Goal: Task Accomplishment & Management: Use online tool/utility

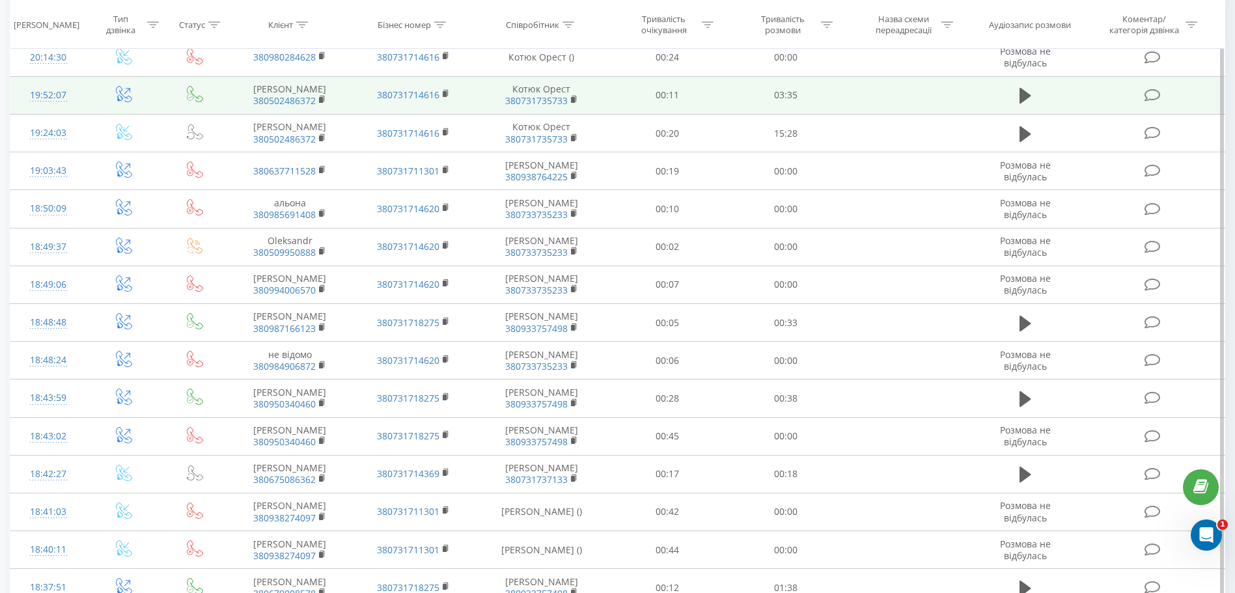
scroll to position [428, 0]
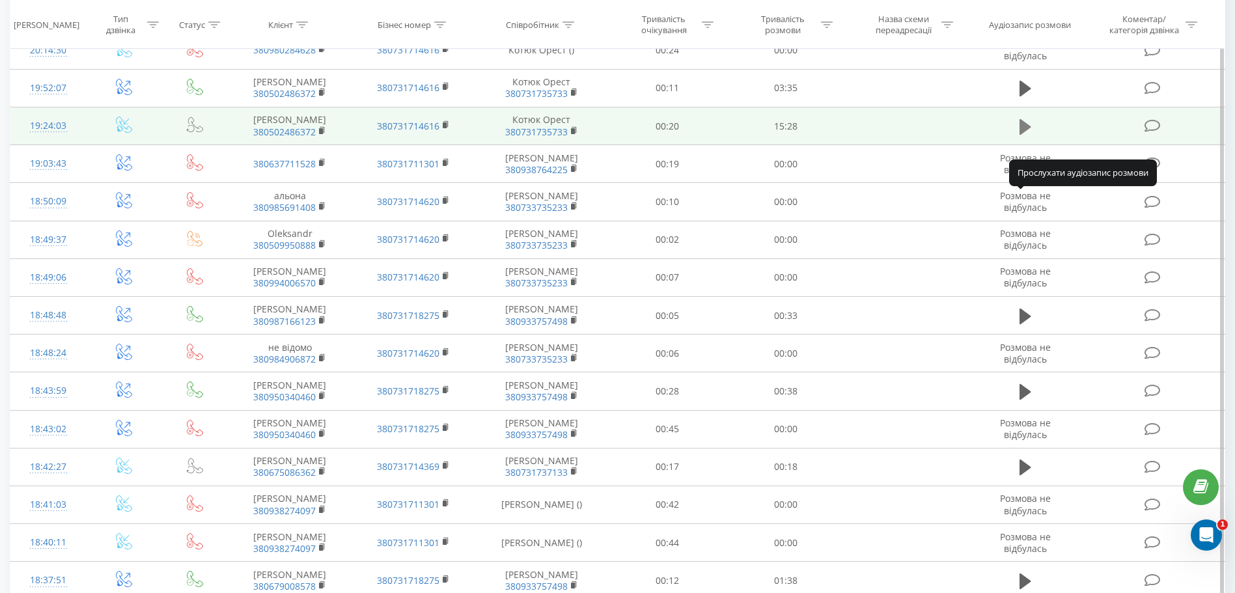
click at [1025, 134] on icon at bounding box center [1025, 126] width 12 height 16
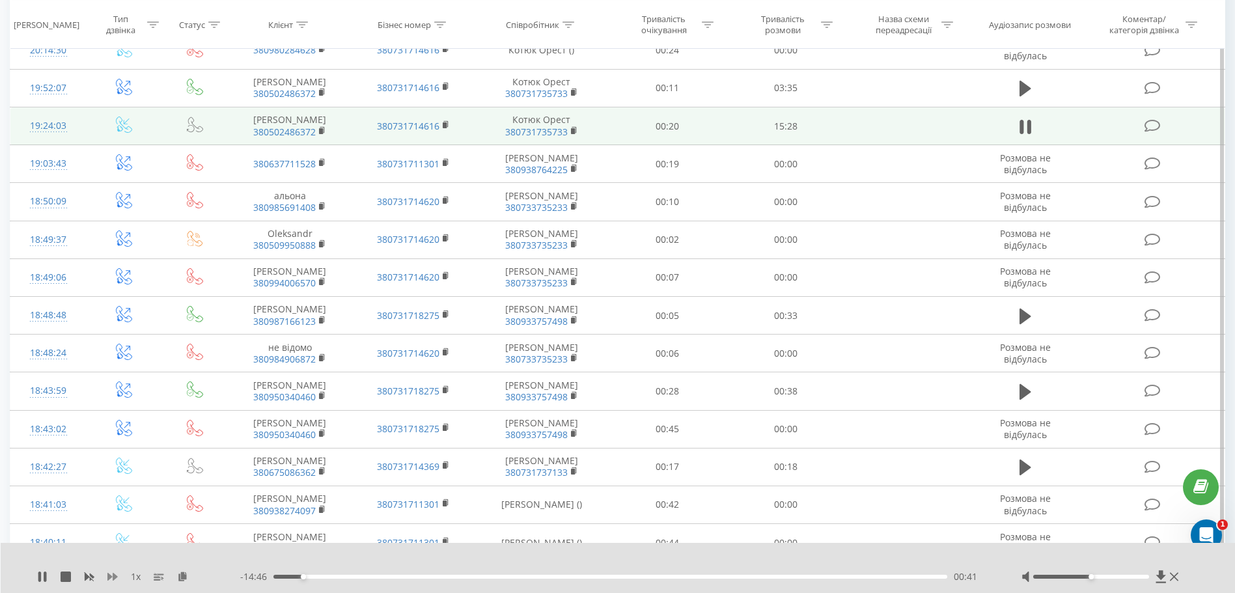
click at [110, 574] on icon at bounding box center [112, 577] width 10 height 10
click at [111, 573] on icon at bounding box center [112, 577] width 10 height 10
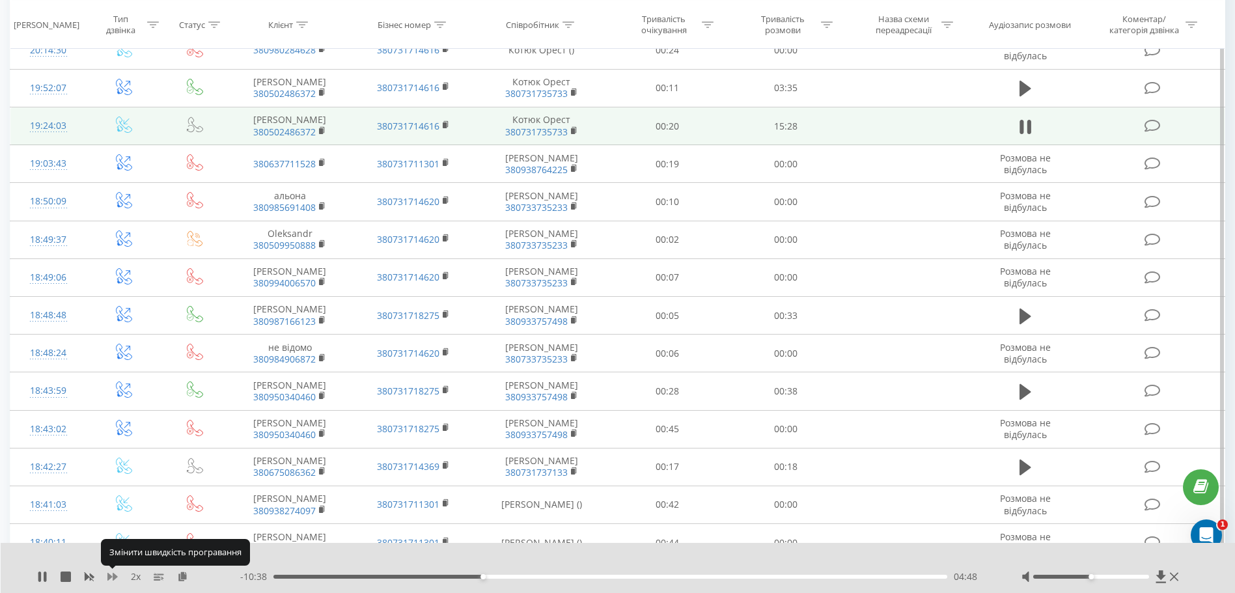
click at [111, 573] on icon at bounding box center [112, 577] width 10 height 10
click at [41, 578] on icon at bounding box center [39, 577] width 3 height 10
click at [41, 578] on icon at bounding box center [42, 577] width 8 height 10
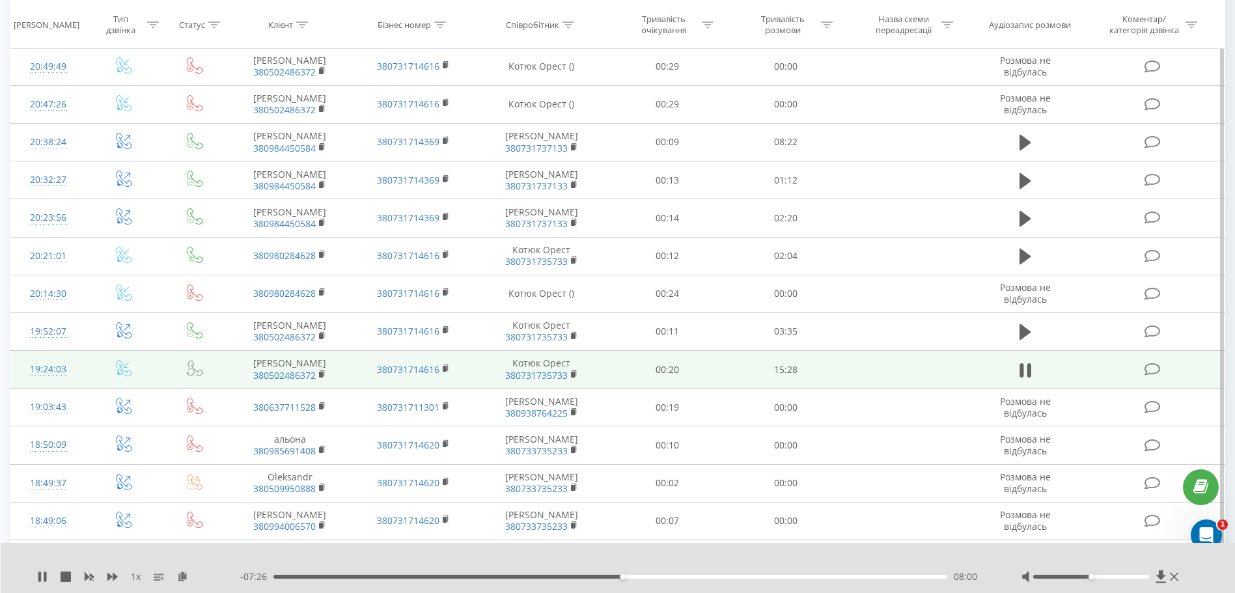
scroll to position [186, 0]
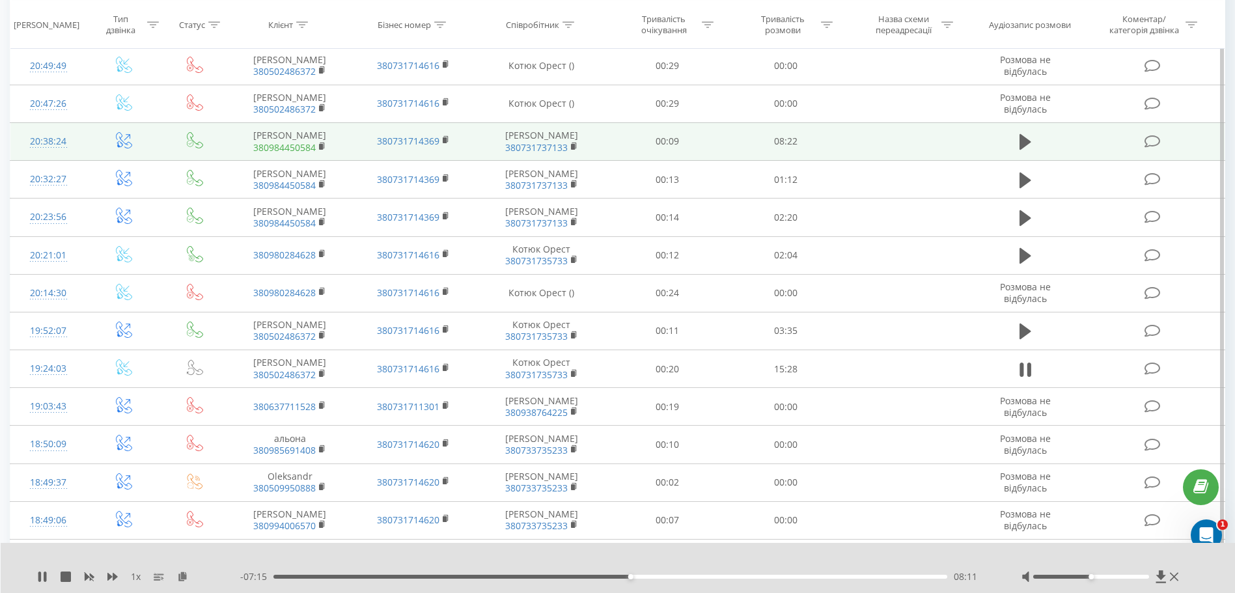
click at [284, 154] on link "380984450584" at bounding box center [284, 147] width 62 height 12
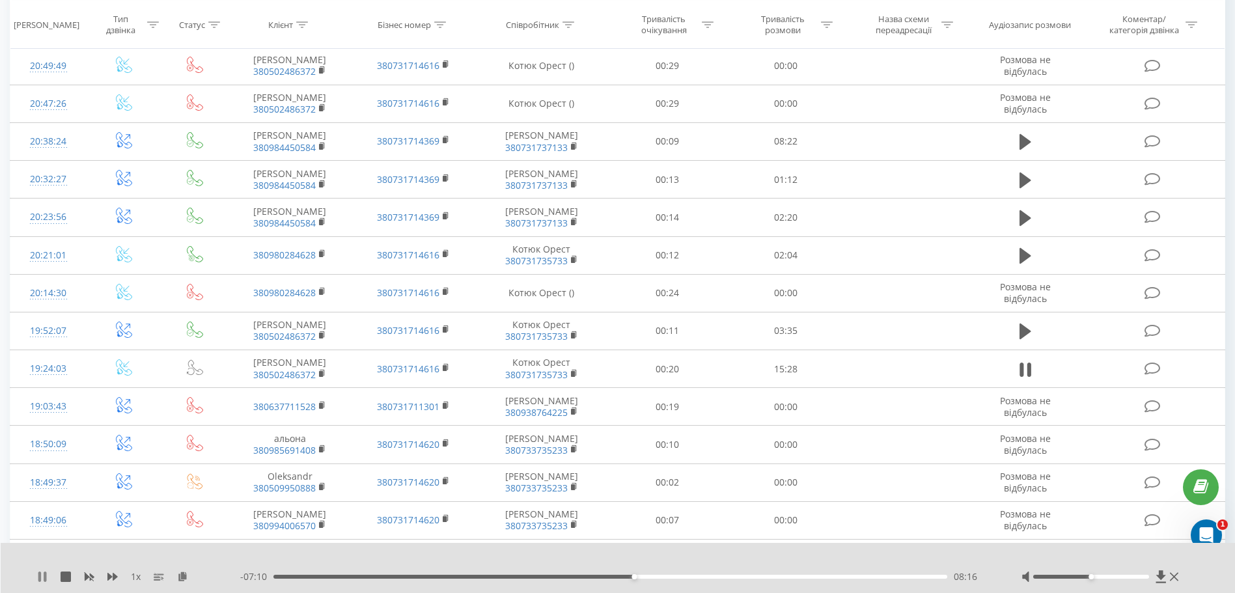
click at [44, 576] on icon at bounding box center [42, 577] width 10 height 10
click at [44, 576] on icon at bounding box center [42, 577] width 8 height 10
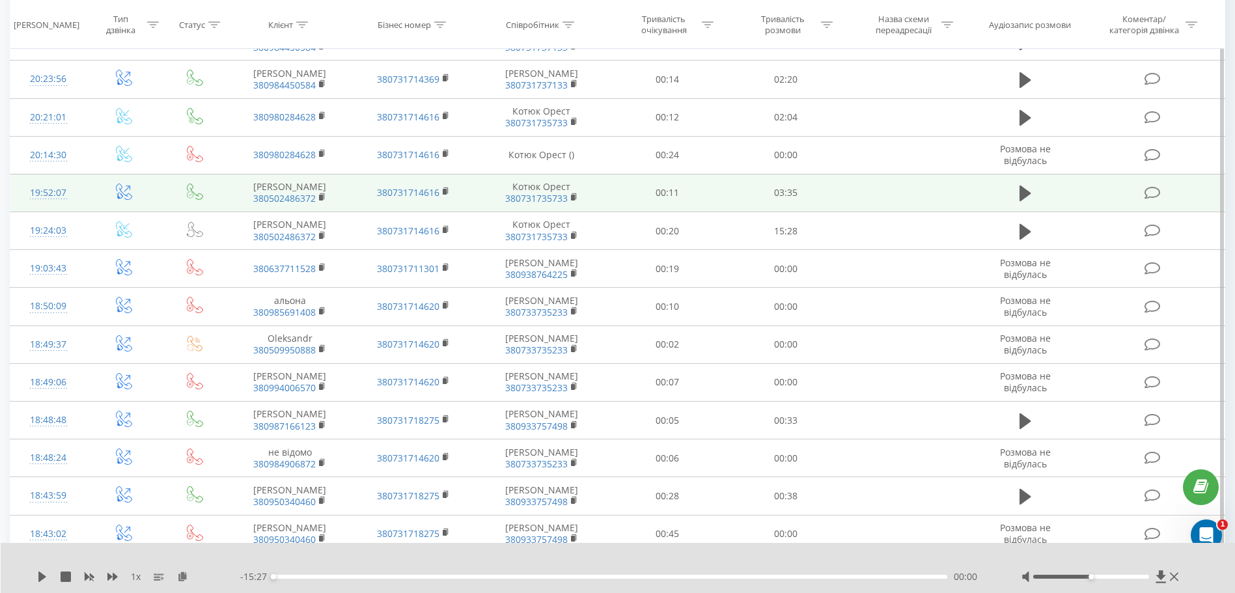
scroll to position [324, 0]
click at [1025, 200] on icon at bounding box center [1025, 193] width 12 height 16
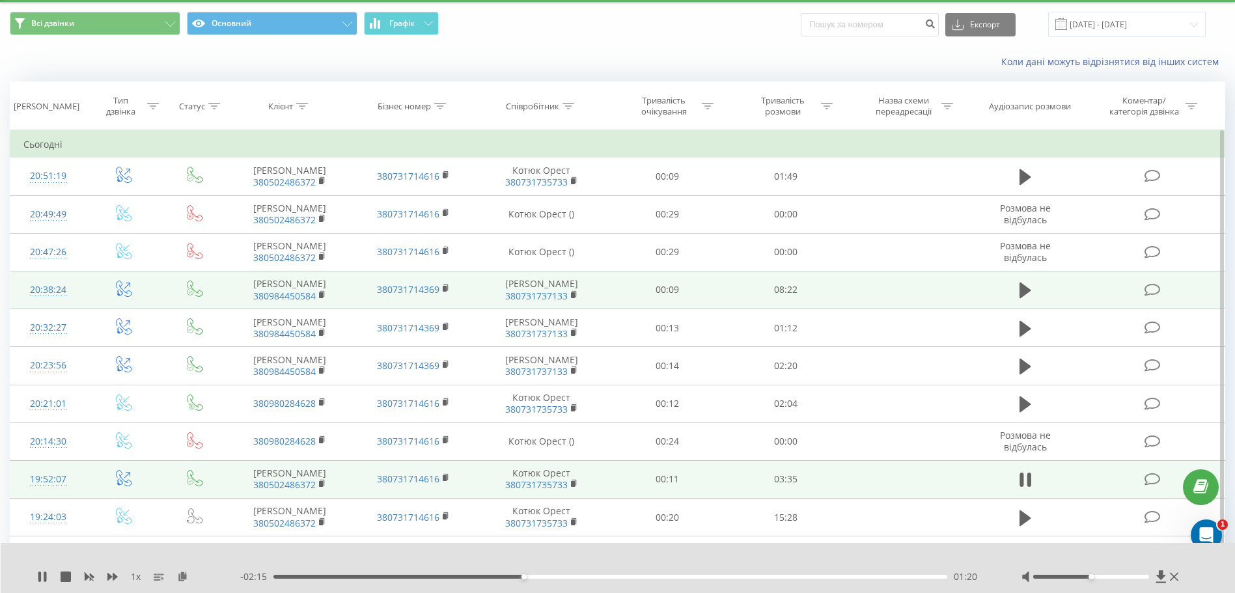
scroll to position [0, 0]
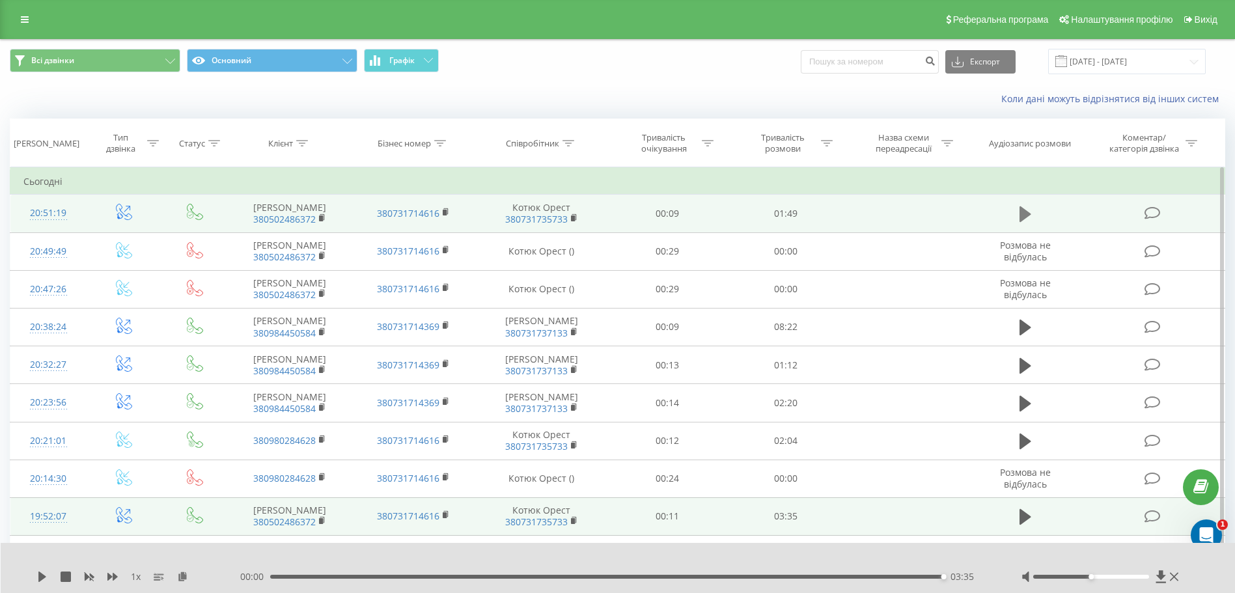
click at [1024, 219] on icon at bounding box center [1025, 214] width 12 height 16
